Goal: Transaction & Acquisition: Book appointment/travel/reservation

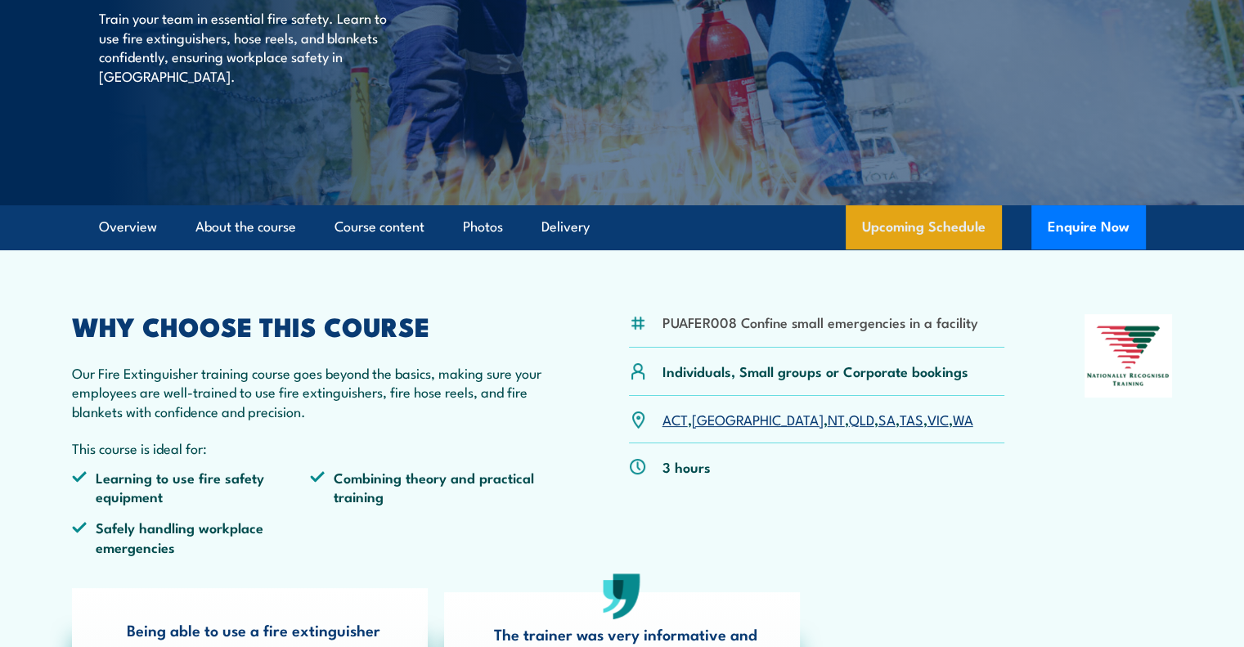
click at [905, 235] on link "Upcoming Schedule" at bounding box center [923, 227] width 156 height 44
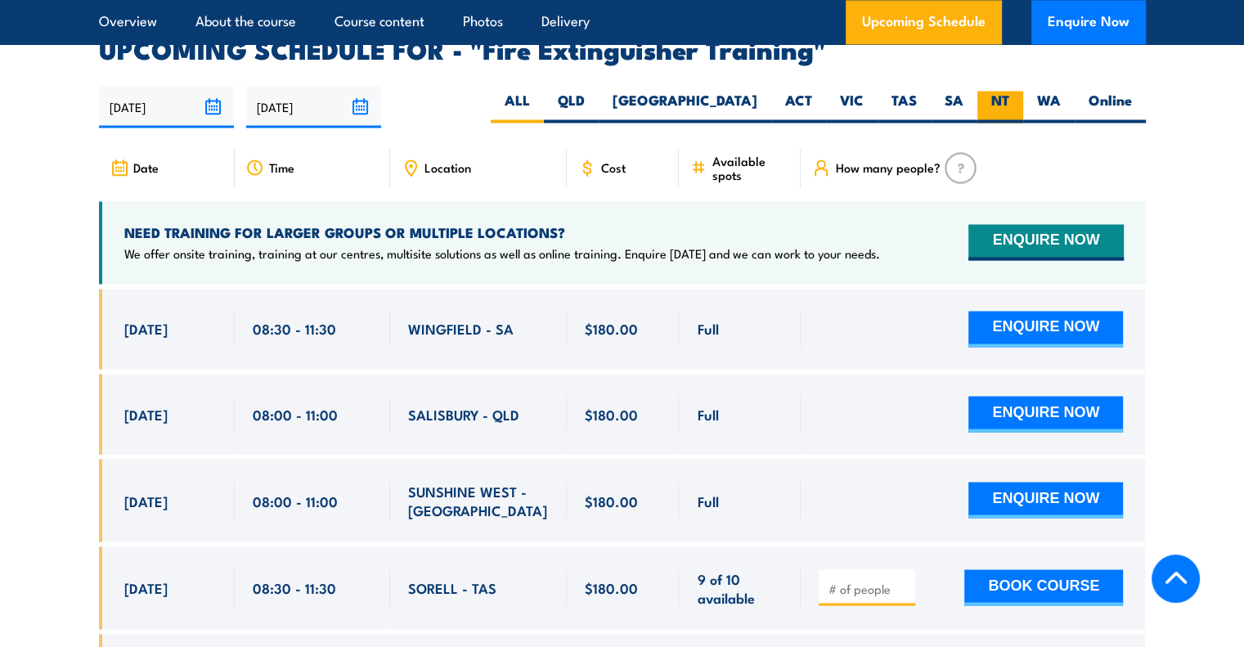
scroll to position [2744, 0]
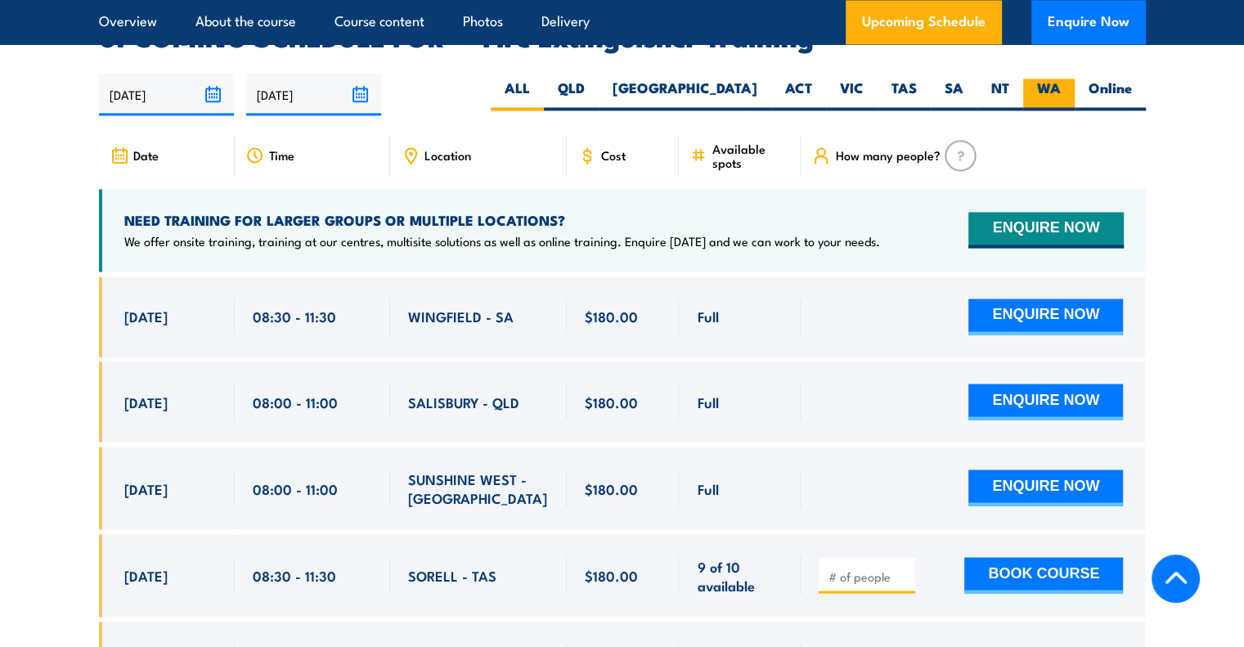
click at [1029, 78] on label "WA" at bounding box center [1049, 94] width 52 height 32
click at [1060, 78] on input "WA" at bounding box center [1065, 83] width 11 height 11
radio input "true"
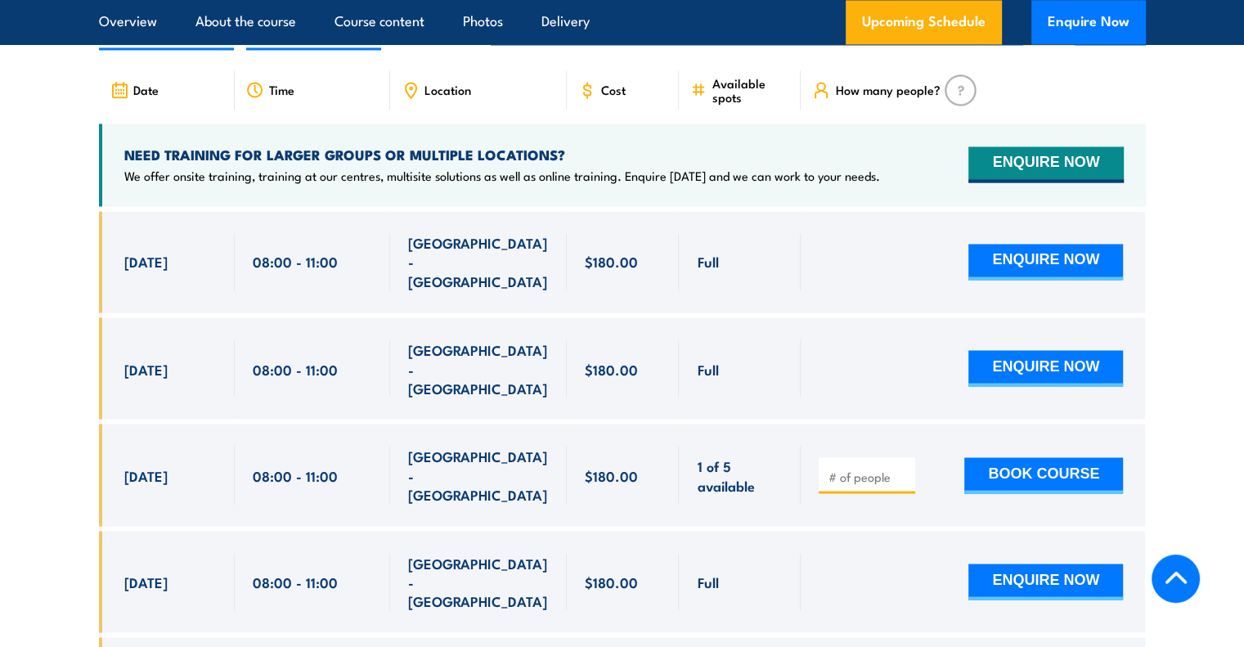
scroll to position [2810, 0]
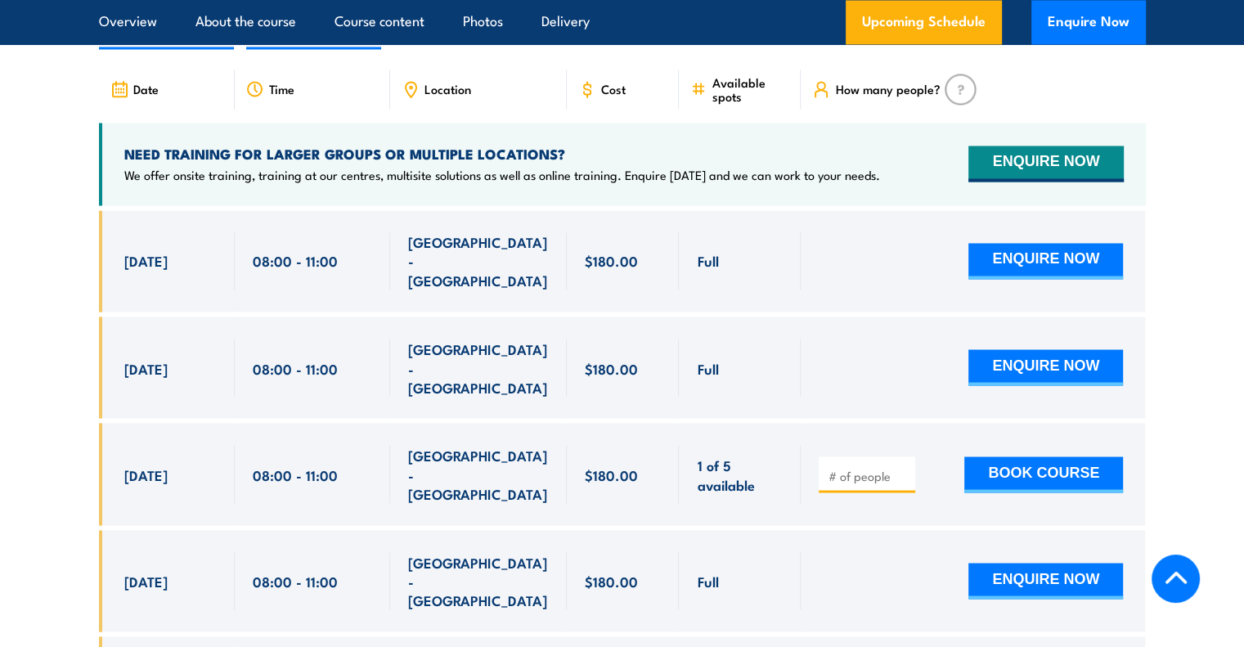
click at [885, 467] on input "number" at bounding box center [868, 475] width 82 height 16
type input "1"
click at [999, 445] on div "1 BOOK COURSE" at bounding box center [970, 473] width 304 height 57
click at [996, 456] on button "BOOK COURSE" at bounding box center [1043, 474] width 159 height 36
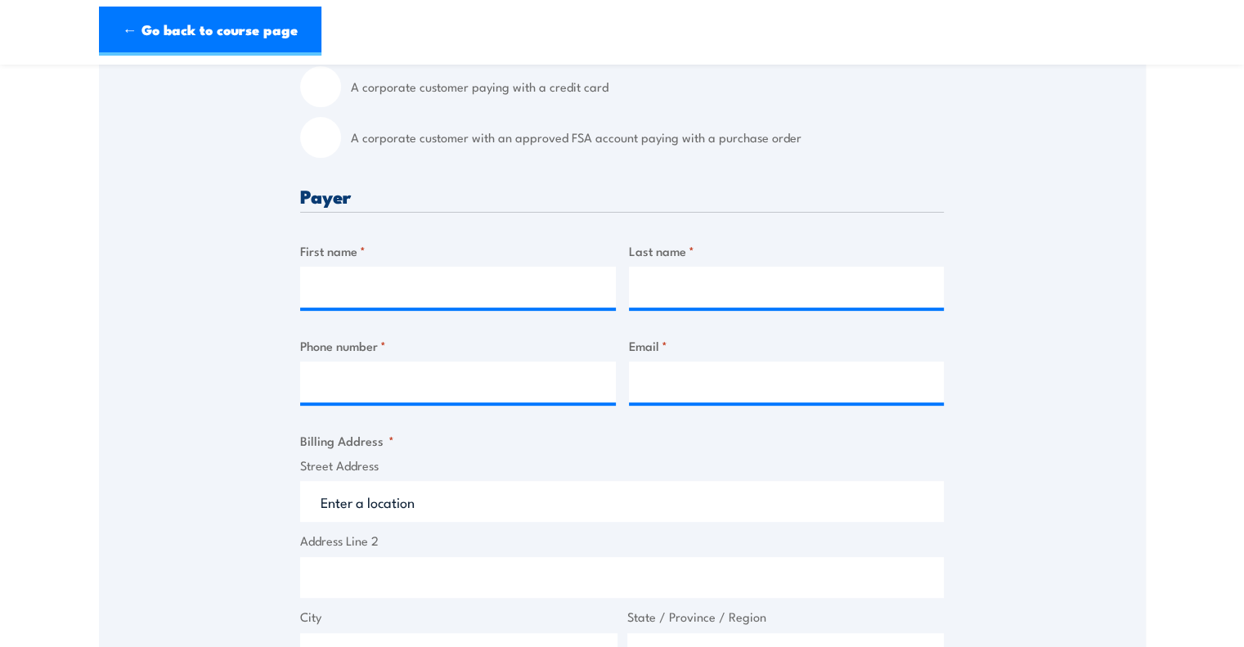
scroll to position [523, 0]
click at [428, 271] on input "First name *" at bounding box center [458, 286] width 316 height 41
type input "Donna"
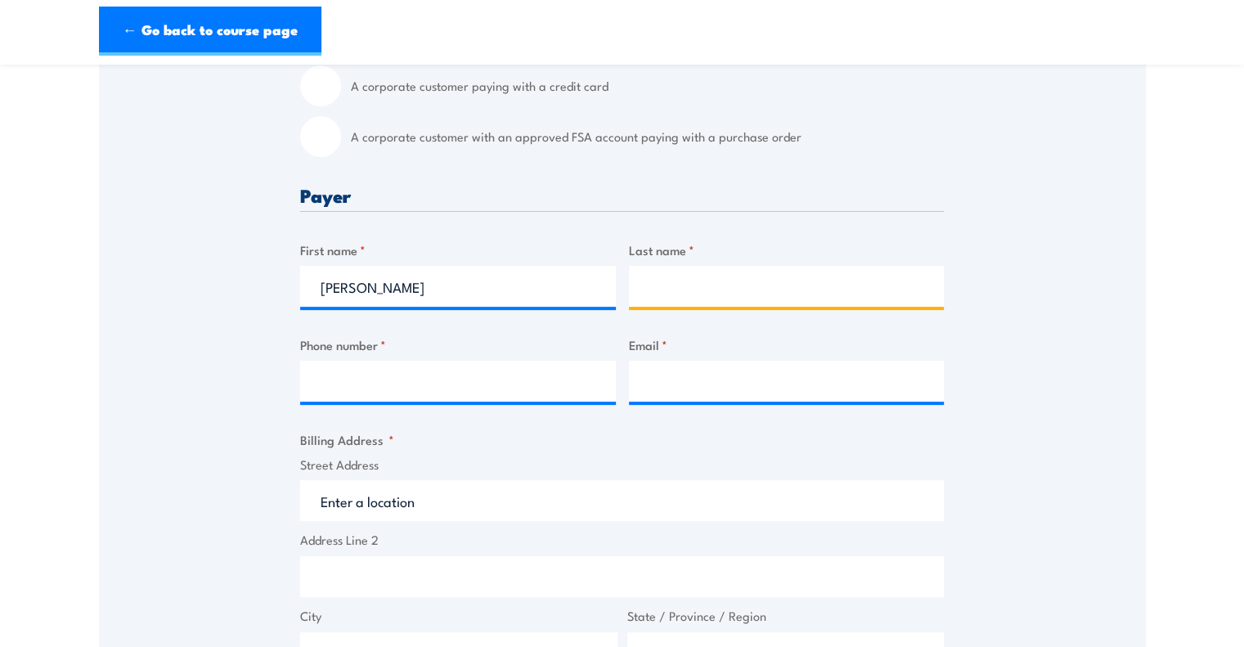
type input "Maning"
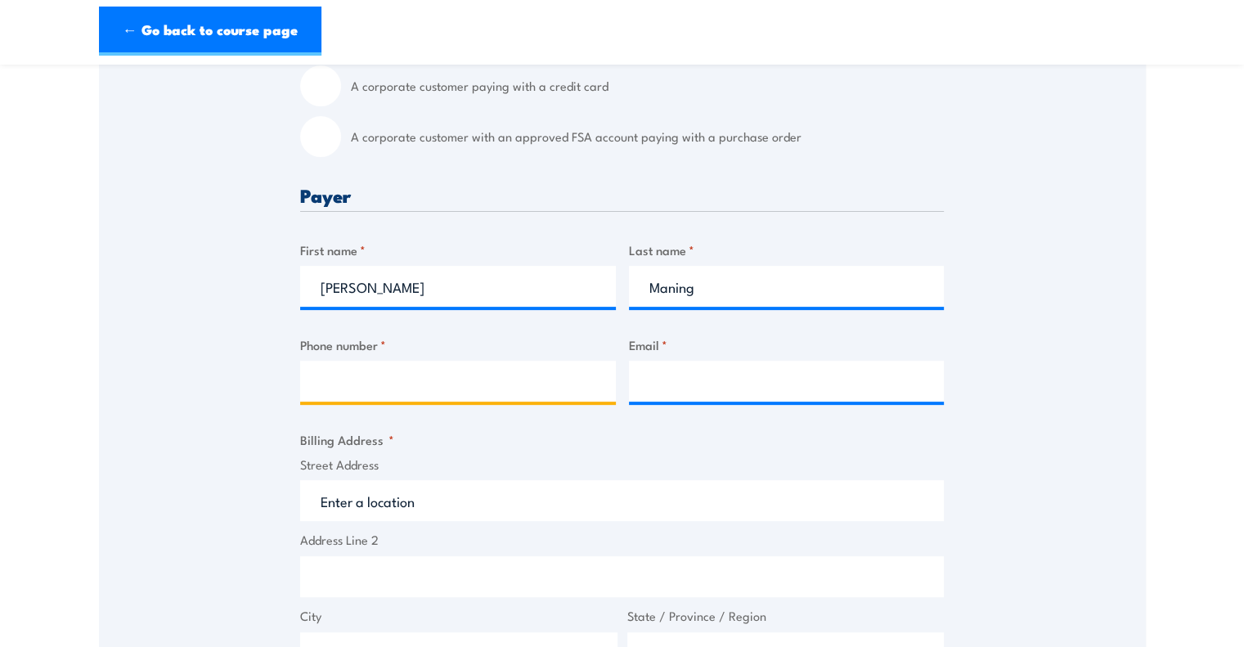
type input "0385641500"
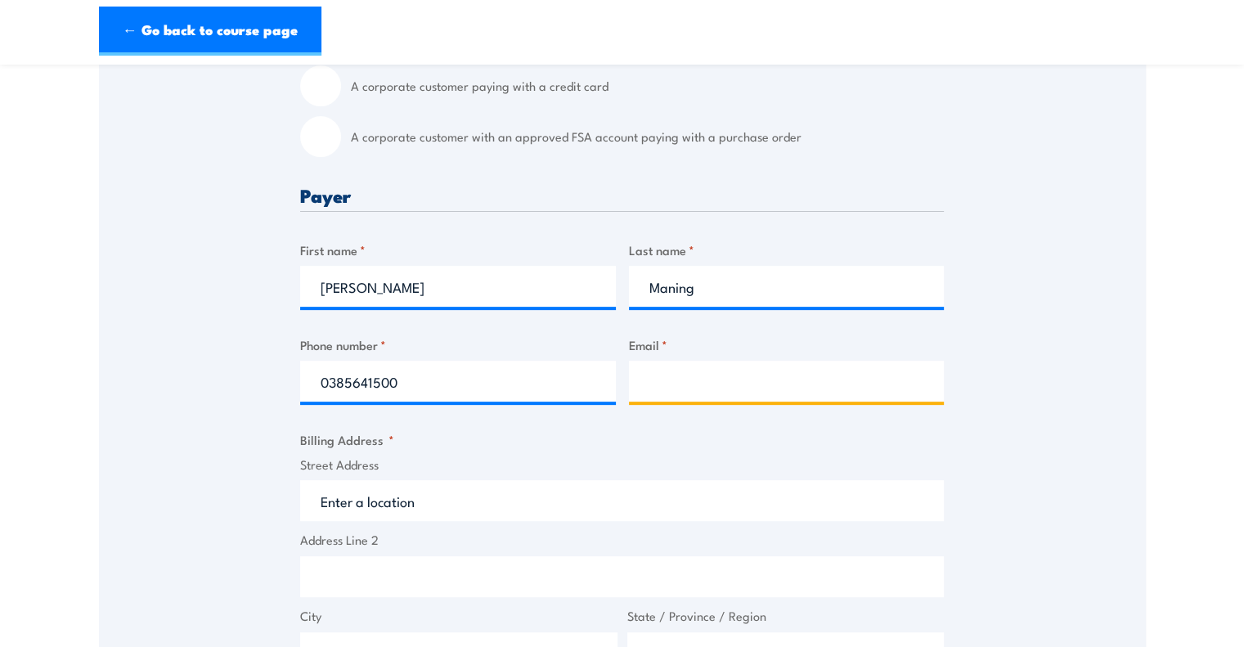
type input "donna.maning@rolld.com.au"
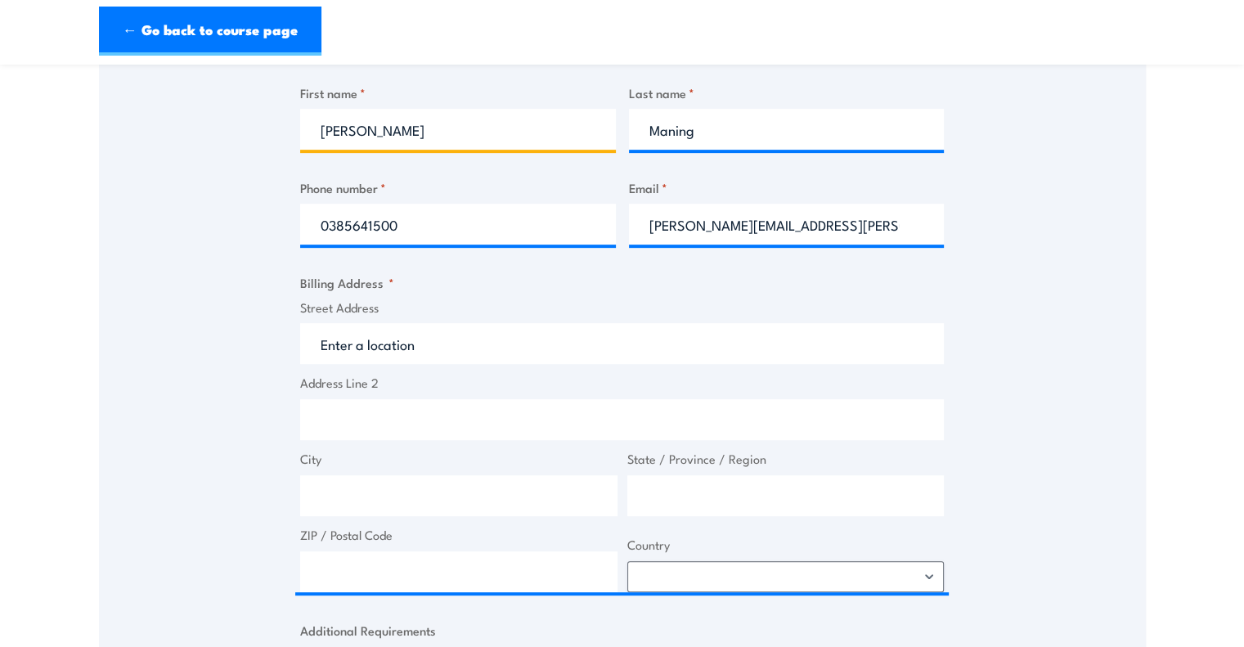
scroll to position [711, 0]
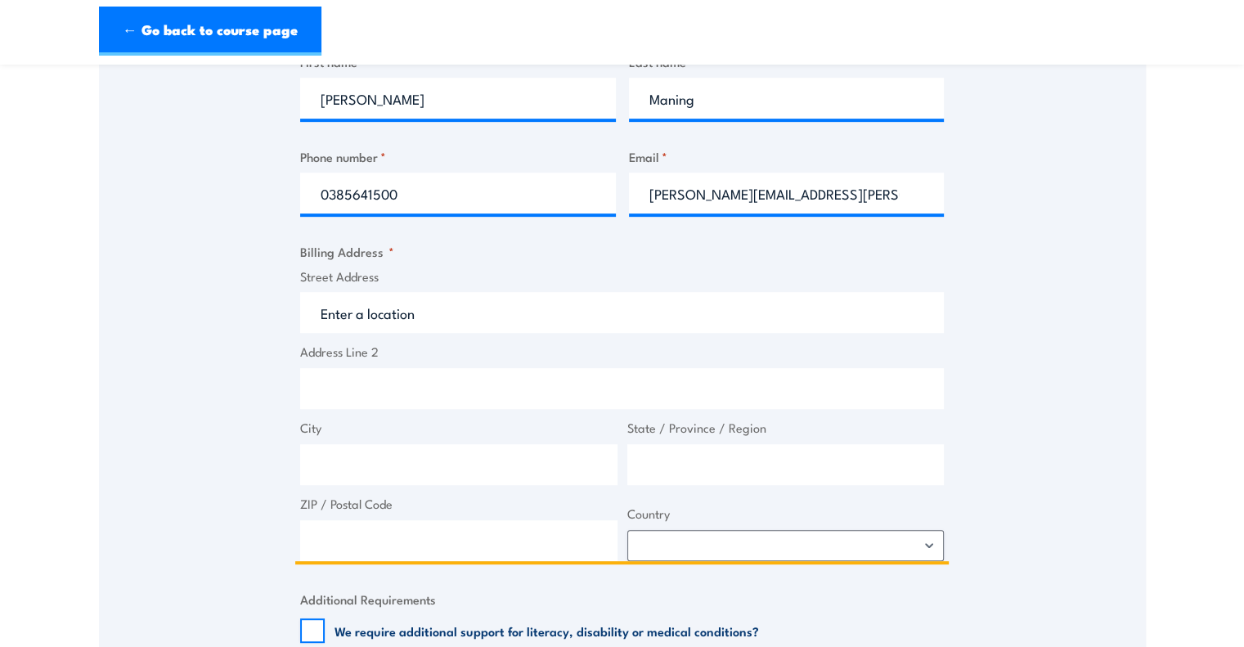
click at [453, 303] on input "Street Address" at bounding box center [621, 312] width 643 height 41
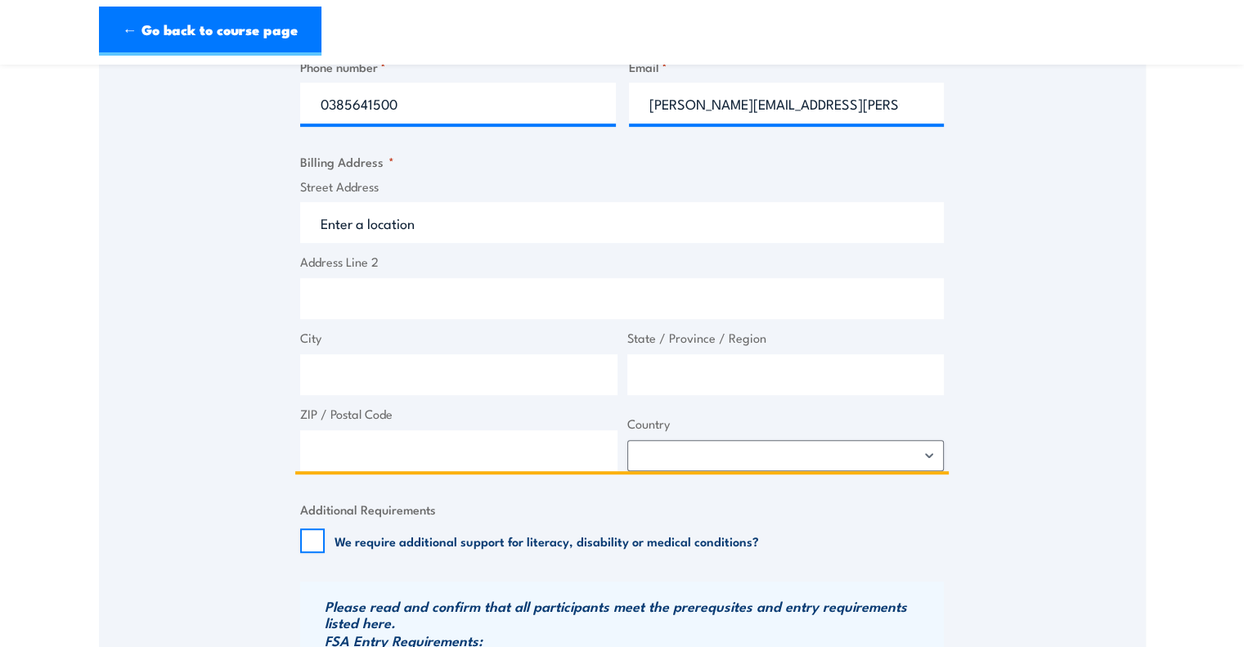
scroll to position [805, 0]
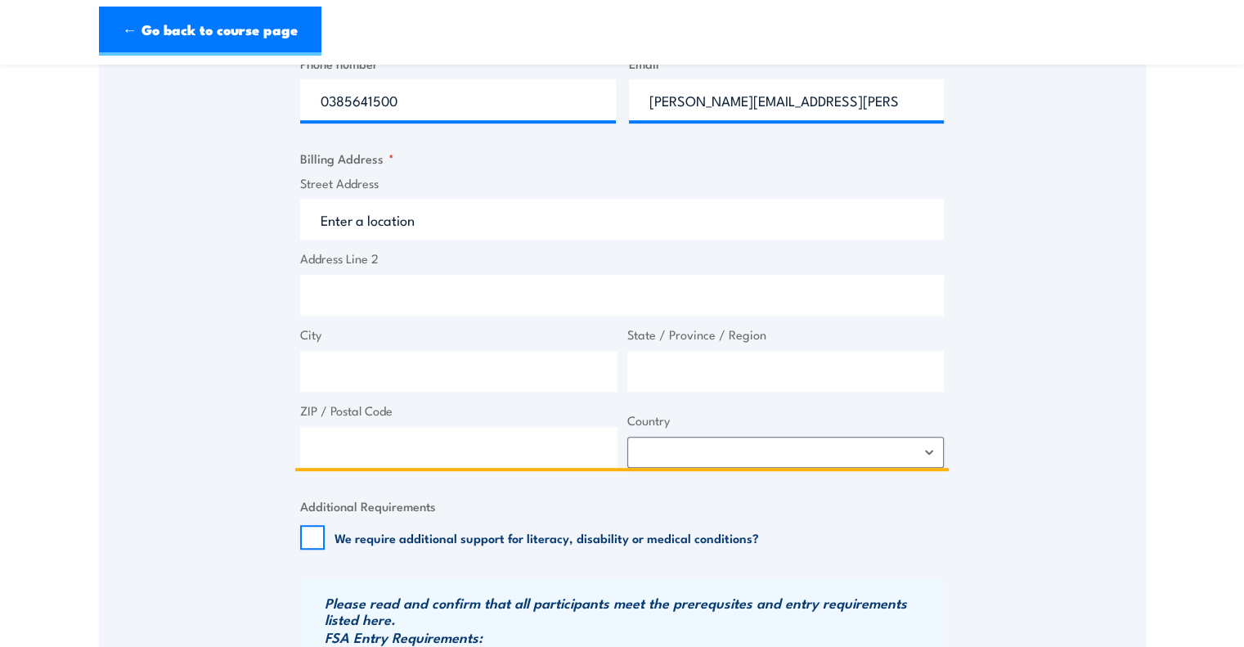
click at [394, 226] on input "Street Address" at bounding box center [621, 219] width 643 height 41
type input "Waterman Chadstone"
click at [411, 365] on input "City" at bounding box center [458, 371] width 317 height 41
type input "Chadstone"
click at [664, 388] on input "State / Province / Region" at bounding box center [785, 371] width 317 height 41
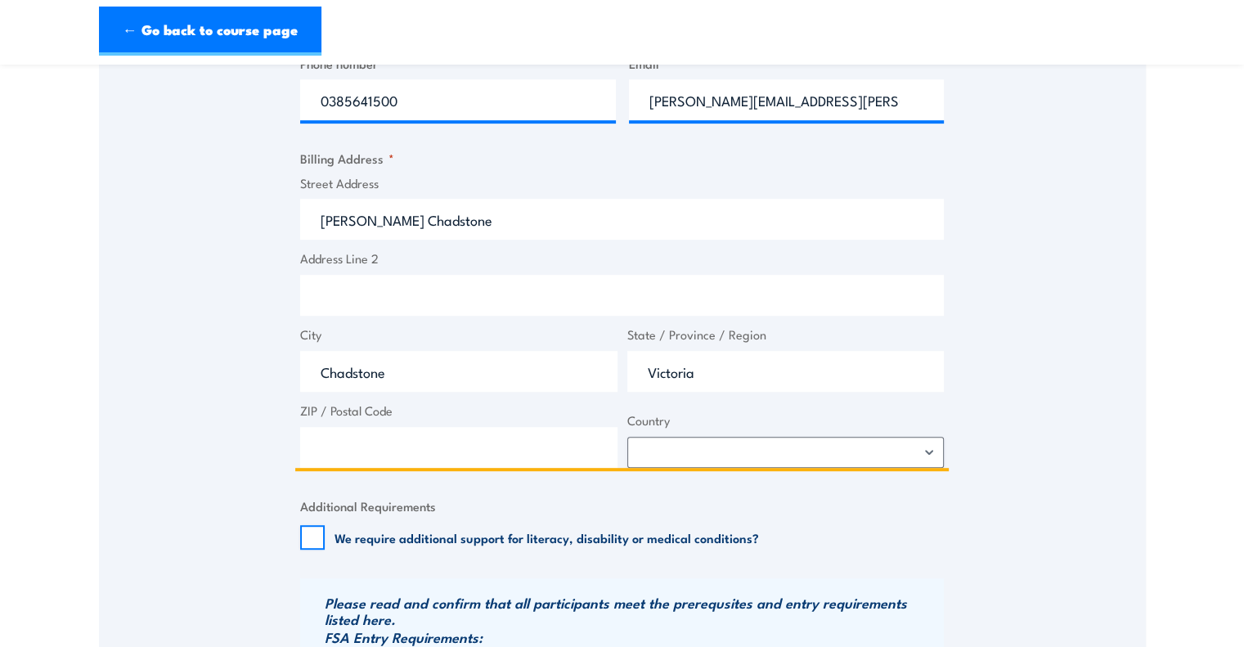
type input "Victoria"
click at [541, 454] on input "ZIP / Postal Code" at bounding box center [458, 447] width 317 height 41
type input "3146"
click at [827, 455] on select "Afghanistan Albania Algeria American Samoa Andorra Angola Anguilla Antarctica A…" at bounding box center [785, 452] width 317 height 31
select select "Australia"
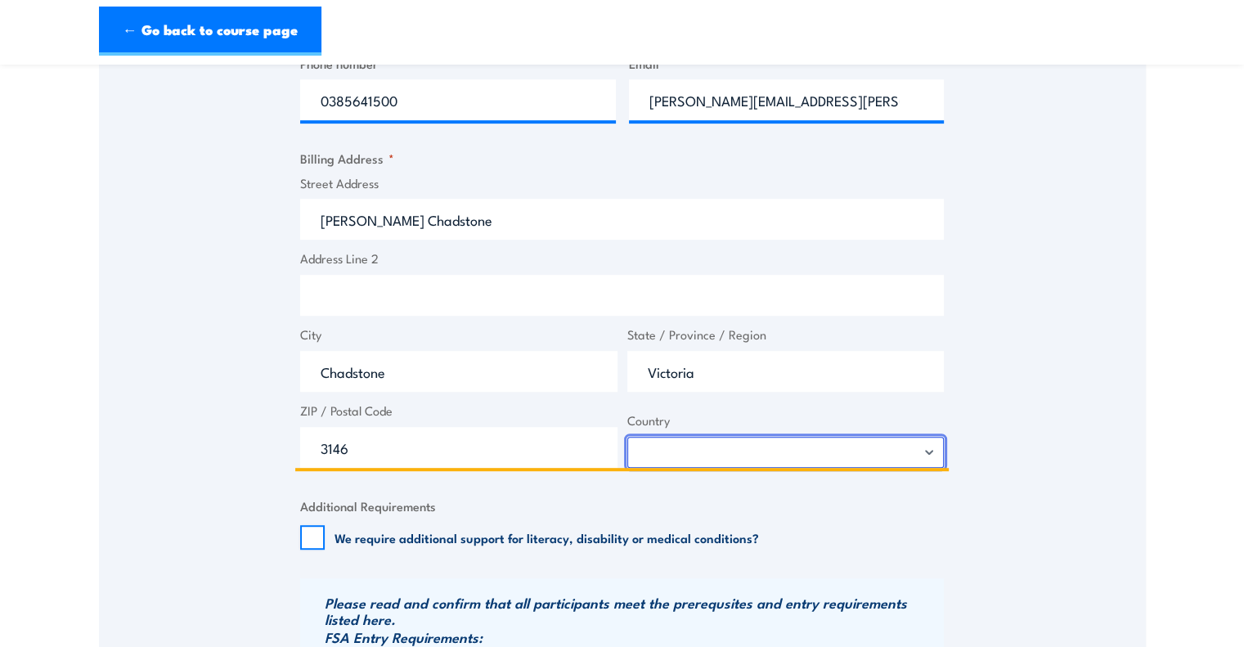
click at [627, 437] on select "Afghanistan Albania Algeria American Samoa Andorra Angola Anguilla Antarctica A…" at bounding box center [785, 452] width 317 height 31
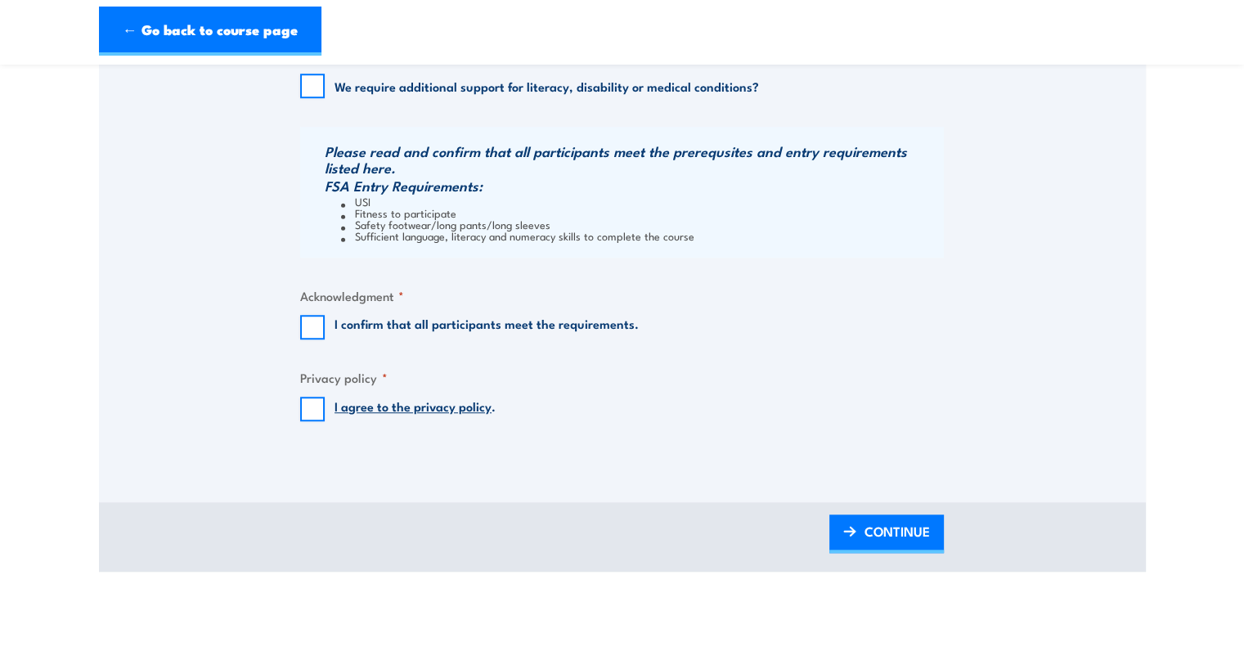
scroll to position [1303, 0]
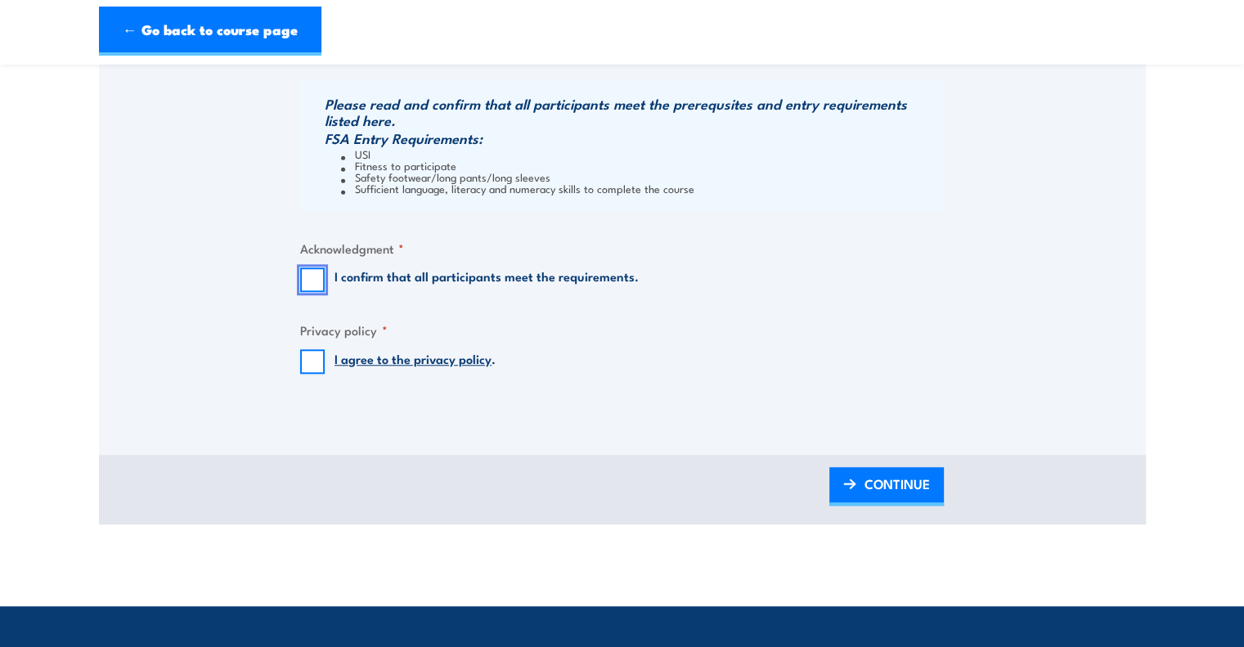
click at [316, 269] on input "I confirm that all participants meet the requirements." at bounding box center [312, 279] width 25 height 25
checkbox input "true"
click at [312, 369] on input "I agree to the privacy policy ." at bounding box center [312, 361] width 25 height 25
checkbox input "true"
click at [881, 470] on span "CONTINUE" at bounding box center [896, 483] width 65 height 43
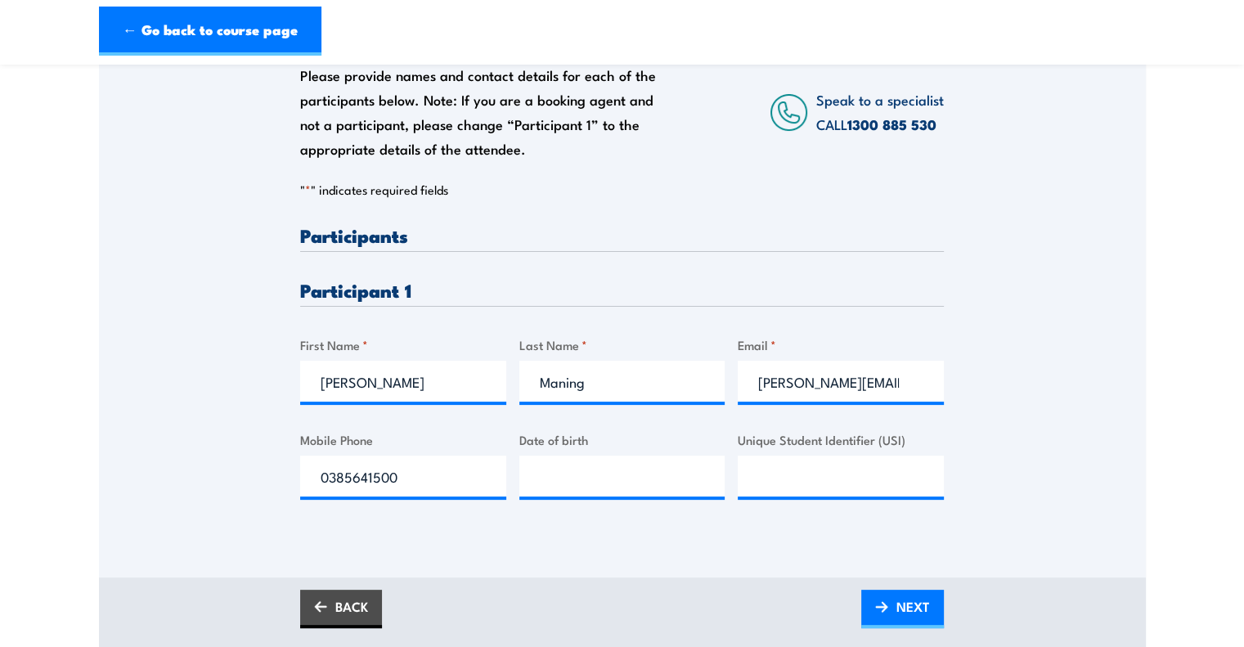
scroll to position [307, 0]
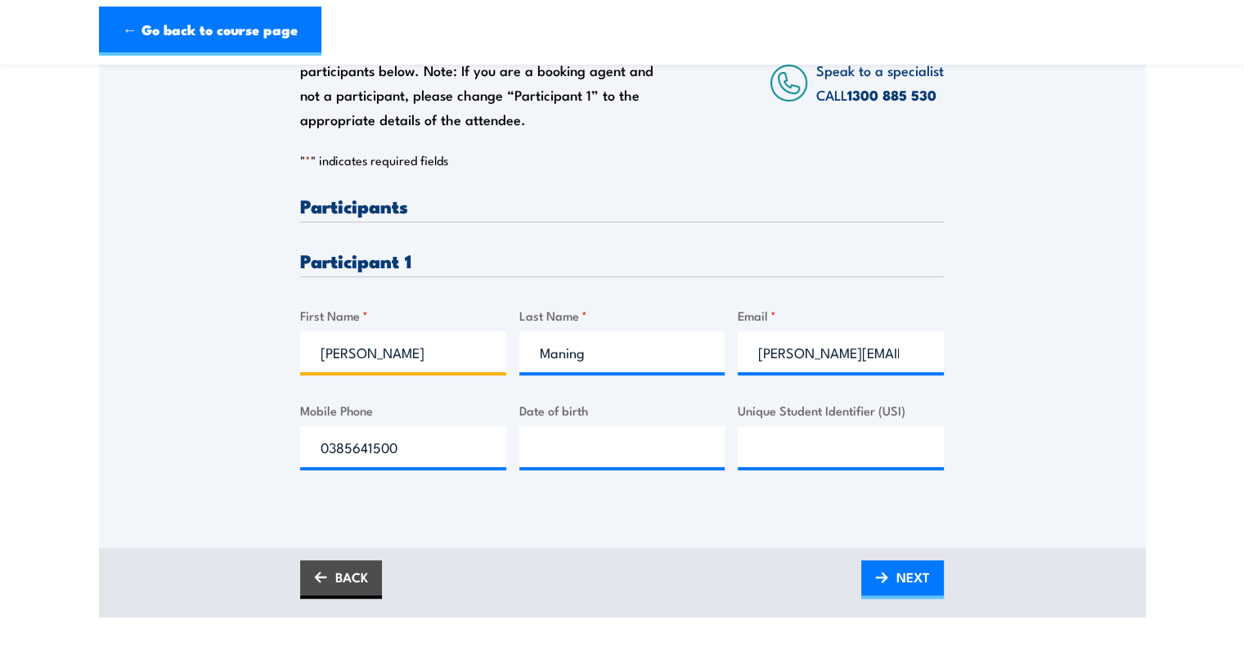
click at [464, 350] on input "Donna" at bounding box center [403, 351] width 206 height 41
paste input "Sonam Choden"
drag, startPoint x: 421, startPoint y: 352, endPoint x: 369, endPoint y: 352, distance: 52.3
click at [369, 352] on input "Sonam Choden" at bounding box center [403, 351] width 206 height 41
type input "Sonam"
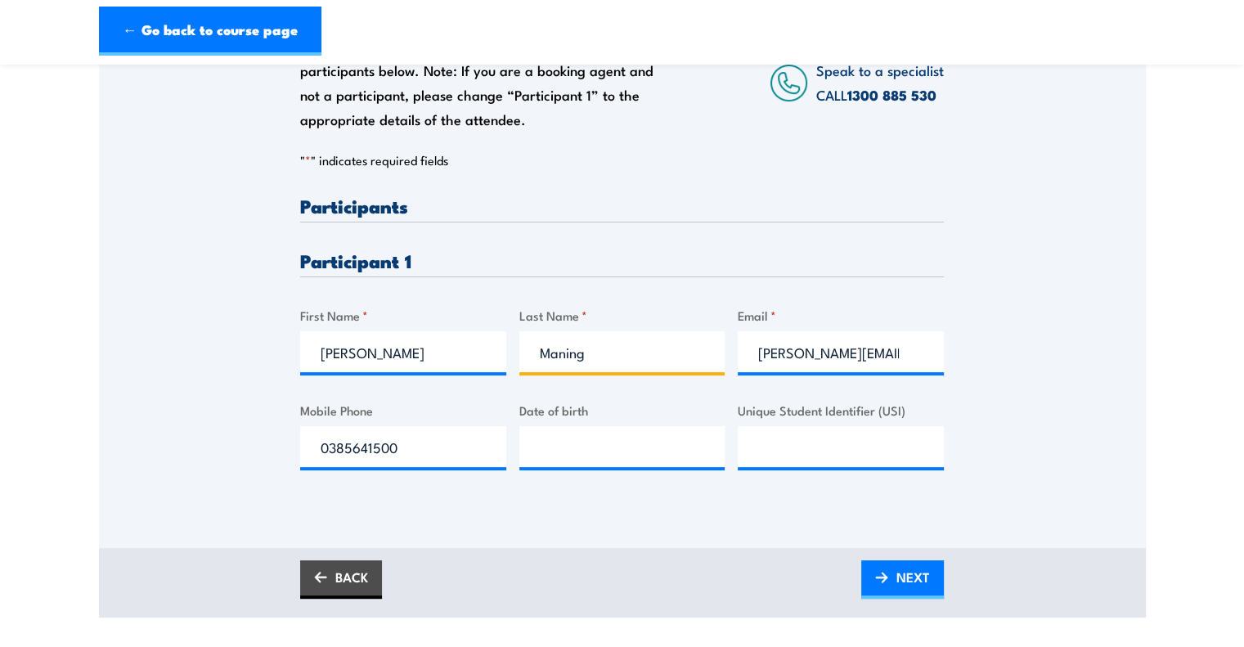
click at [610, 352] on input "Maning" at bounding box center [622, 351] width 206 height 41
paste input "Choden"
type input "Choden"
click at [688, 390] on div "Please provide names and contact details for each of the participants below. No…" at bounding box center [621, 345] width 643 height 299
click at [804, 358] on input "donna.maning@rolld.com.au" at bounding box center [840, 351] width 206 height 41
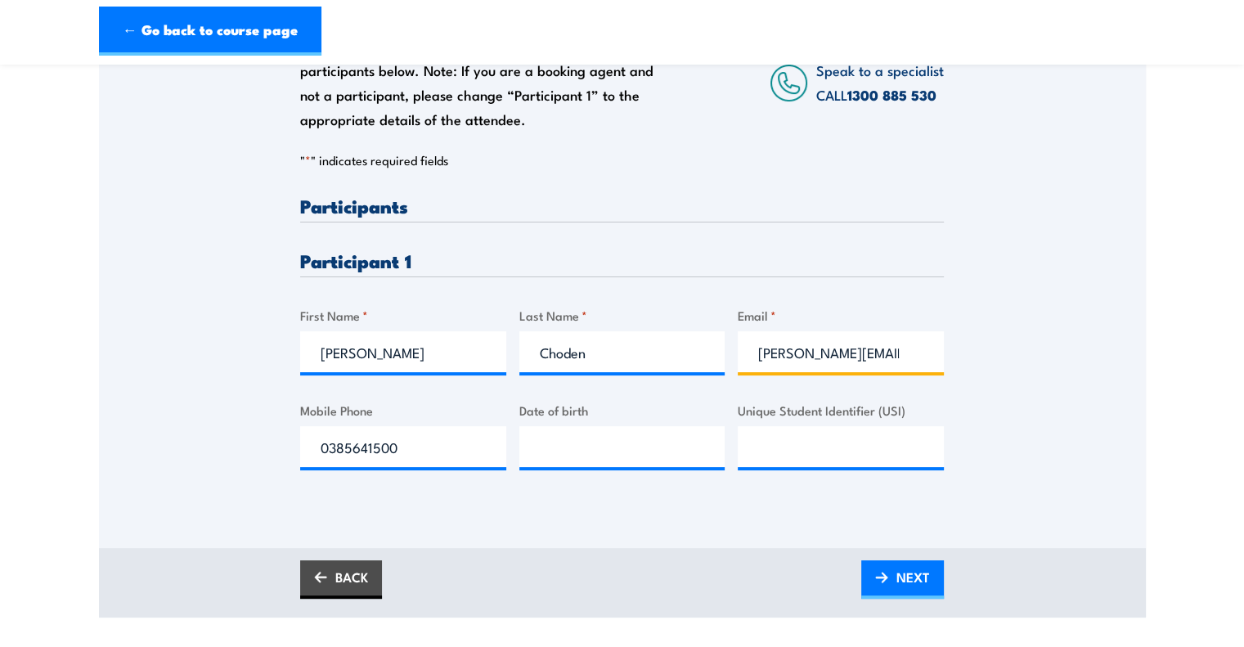
paste input "sonamchochuk@gmail.com"
type input "sonamchochuk@gmail.com"
click at [1006, 355] on div "Please provide names and contact details for each of the participants below. No…" at bounding box center [622, 239] width 1047 height 526
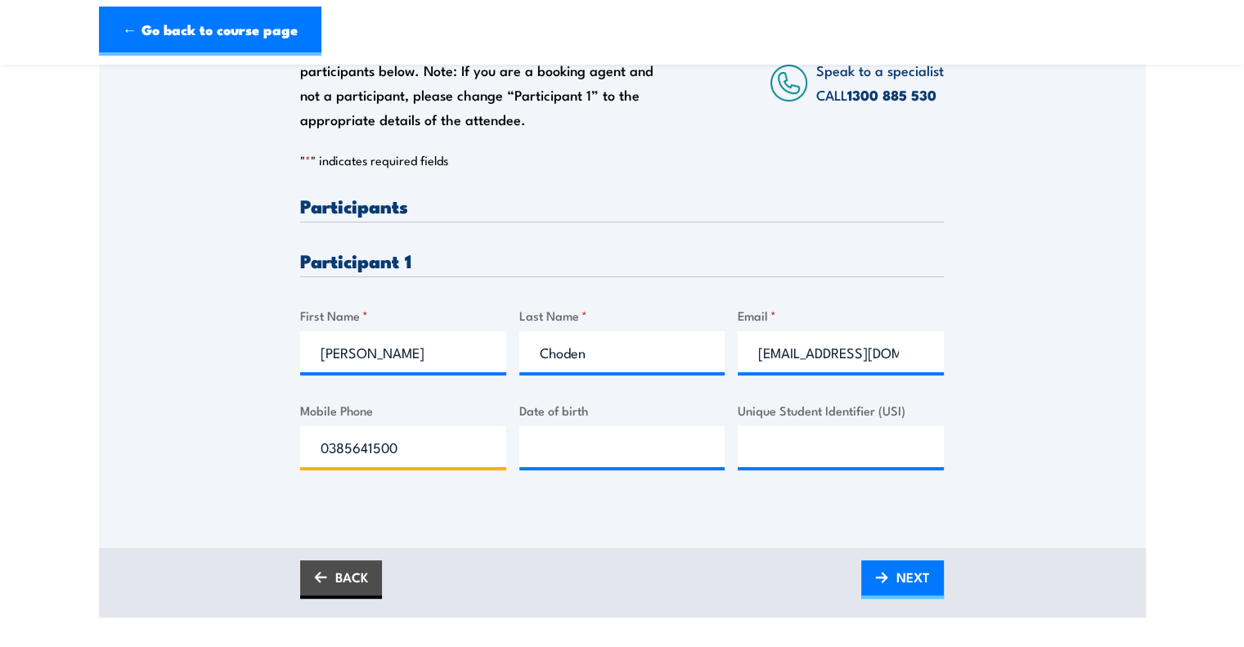
click at [437, 463] on input "0385641500" at bounding box center [403, 446] width 206 height 41
paste input "452548579"
type input "0452548579"
click at [549, 523] on div "Please provide names and contact details for each of the participants below. No…" at bounding box center [622, 262] width 1047 height 572
click at [917, 576] on span "NEXT" at bounding box center [913, 576] width 34 height 43
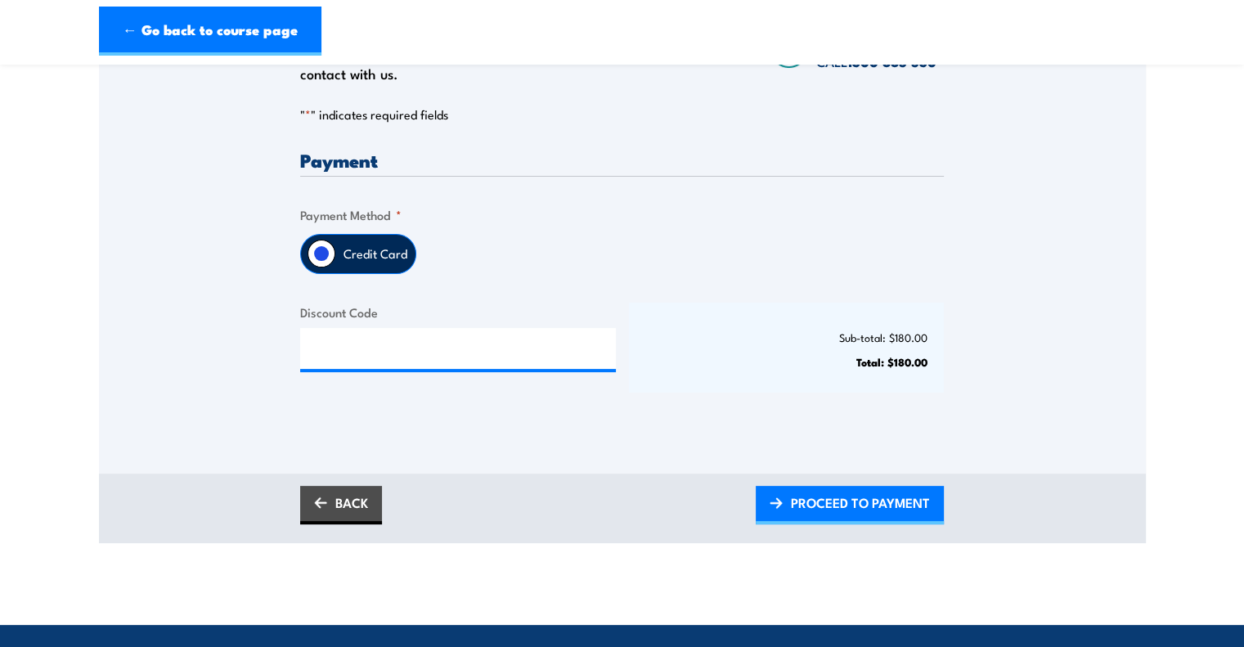
scroll to position [330, 0]
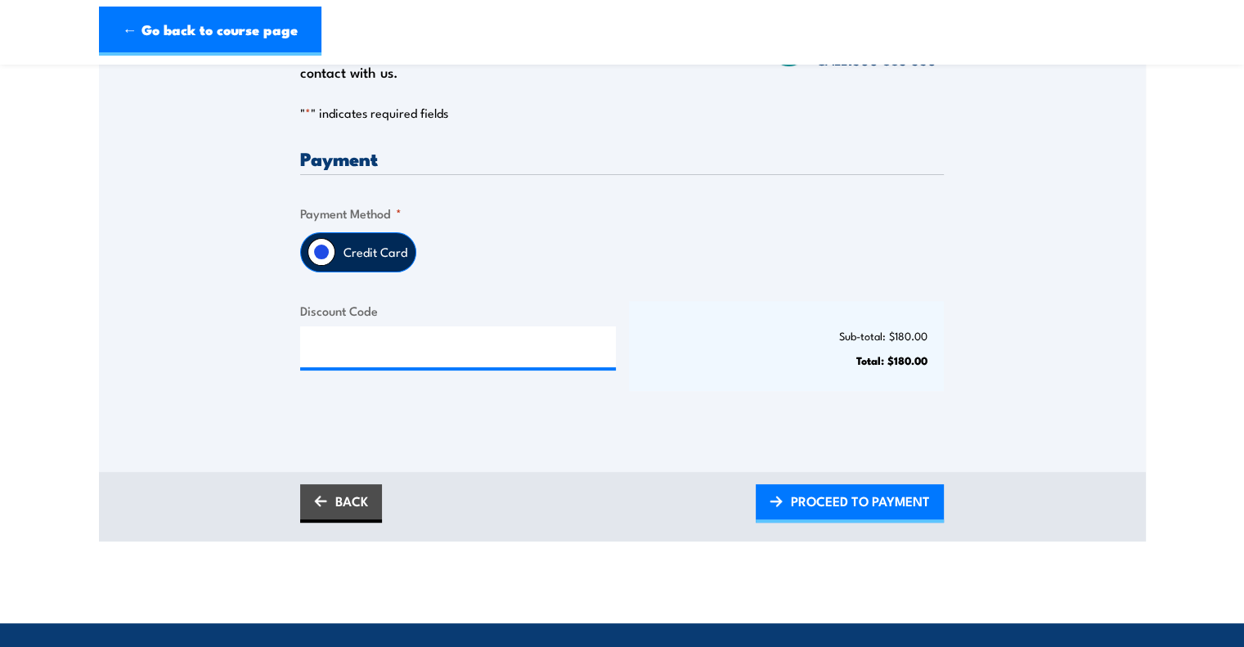
click at [360, 256] on label "Credit Card" at bounding box center [375, 252] width 80 height 38
click at [335, 256] on input "Credit Card" at bounding box center [321, 252] width 28 height 28
click at [843, 498] on span "PROCEED TO PAYMENT" at bounding box center [860, 500] width 139 height 43
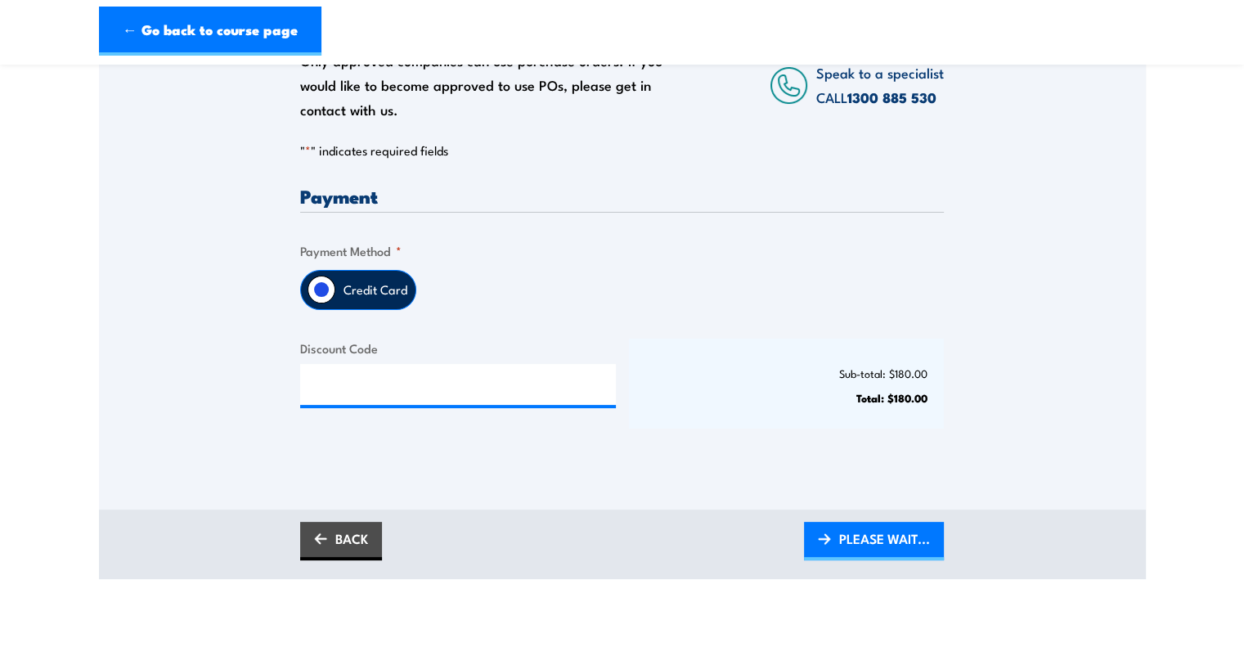
scroll to position [307, 0]
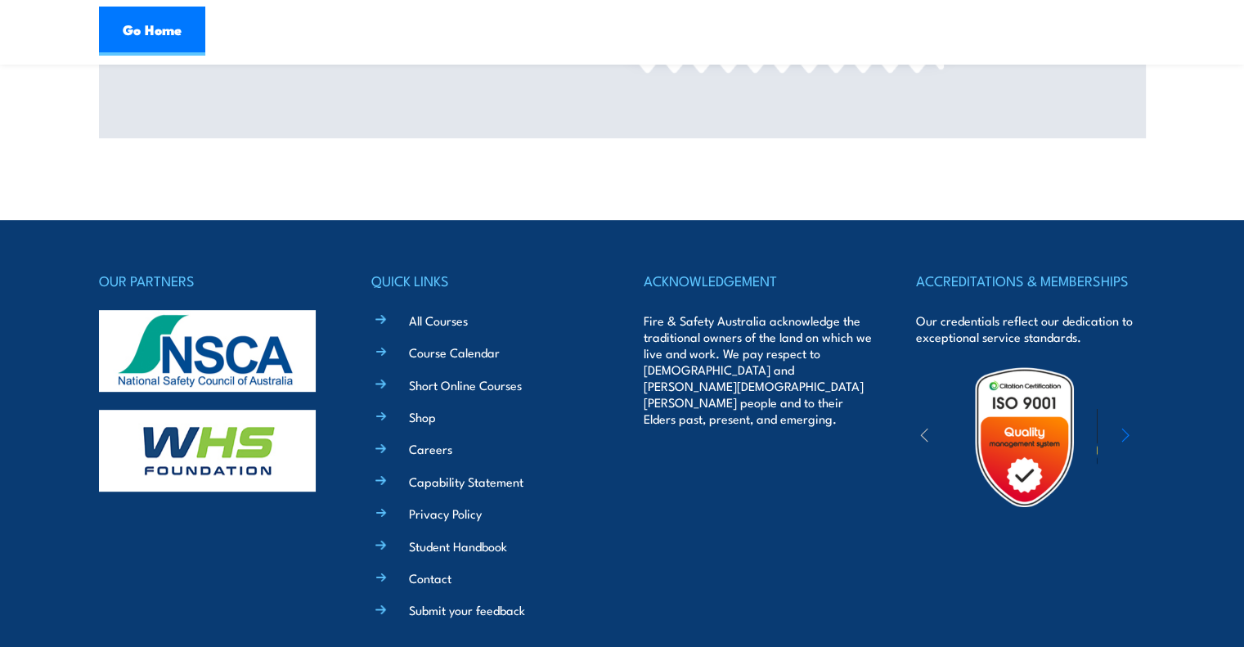
scroll to position [774, 0]
